Goal: Transaction & Acquisition: Purchase product/service

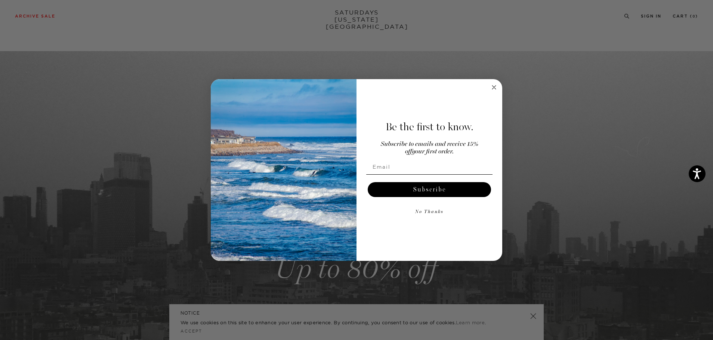
scroll to position [262, 0]
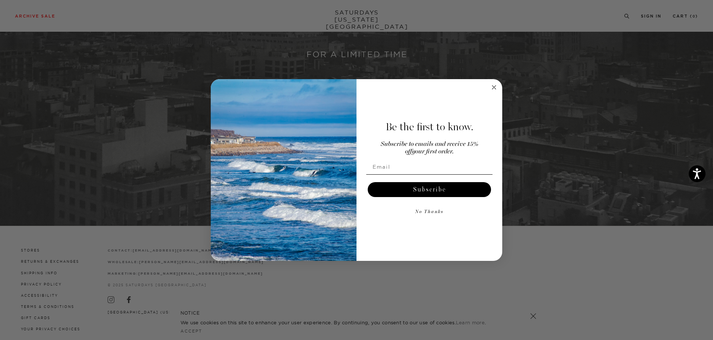
click at [493, 87] on circle "Close dialog" at bounding box center [494, 87] width 9 height 9
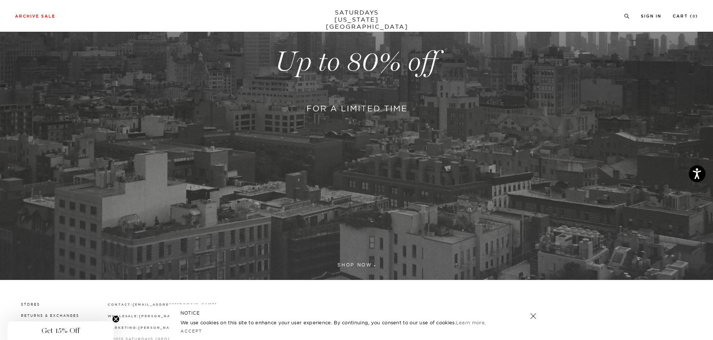
scroll to position [0, 0]
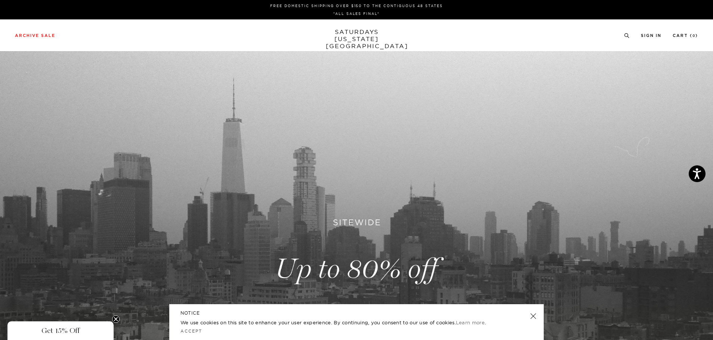
click at [360, 38] on link "SATURDAYS NEW YORK CITY" at bounding box center [357, 38] width 62 height 21
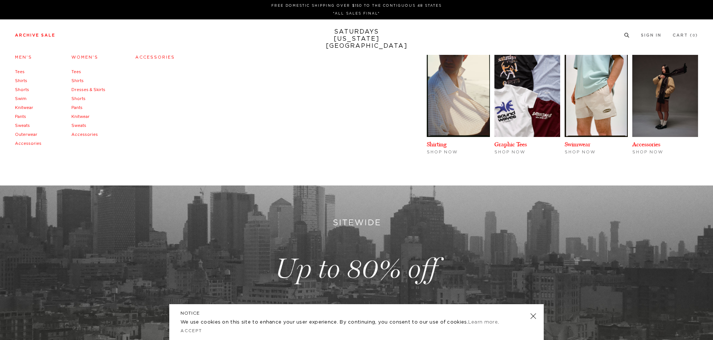
click at [38, 34] on link "Archive Sale" at bounding box center [35, 35] width 40 height 4
